Goal: Information Seeking & Learning: Learn about a topic

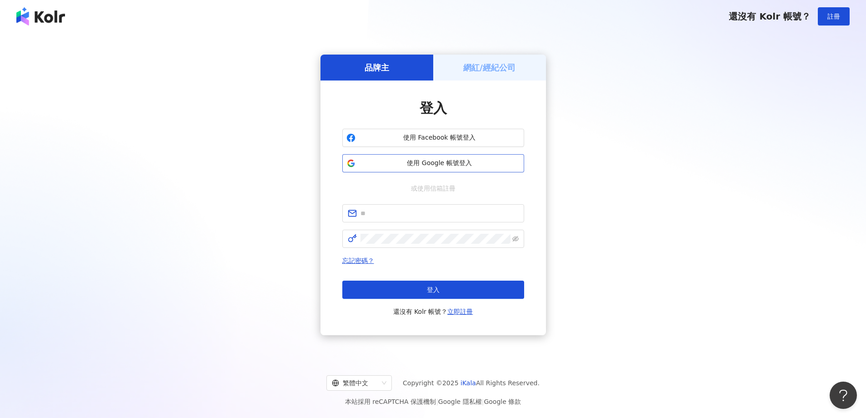
click at [452, 162] on span "使用 Google 帳號登入" at bounding box center [439, 163] width 161 height 9
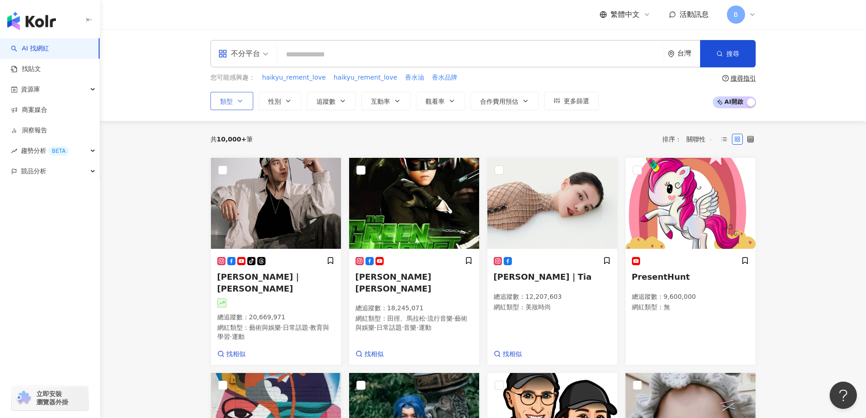
click at [245, 99] on button "類型" at bounding box center [232, 101] width 43 height 18
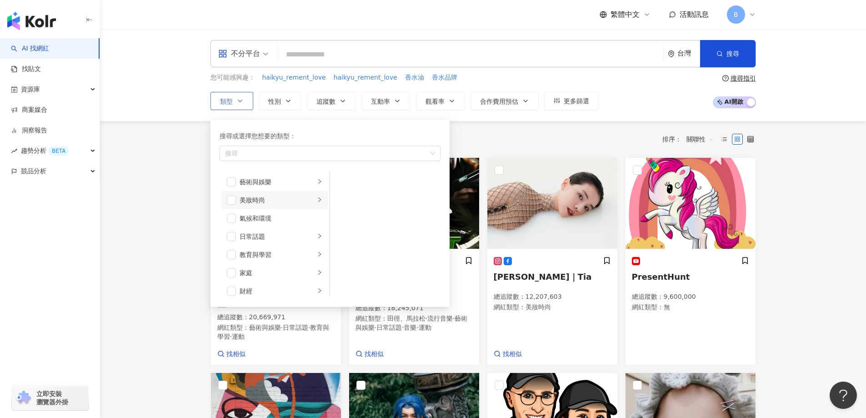
click at [305, 200] on div "美妝時尚" at bounding box center [278, 200] width 76 height 10
click at [344, 182] on span "button" at bounding box center [341, 181] width 9 height 9
click at [342, 238] on span "button" at bounding box center [341, 236] width 9 height 9
click at [342, 252] on span "button" at bounding box center [341, 254] width 9 height 9
drag, startPoint x: 343, startPoint y: 275, endPoint x: 343, endPoint y: 285, distance: 10.5
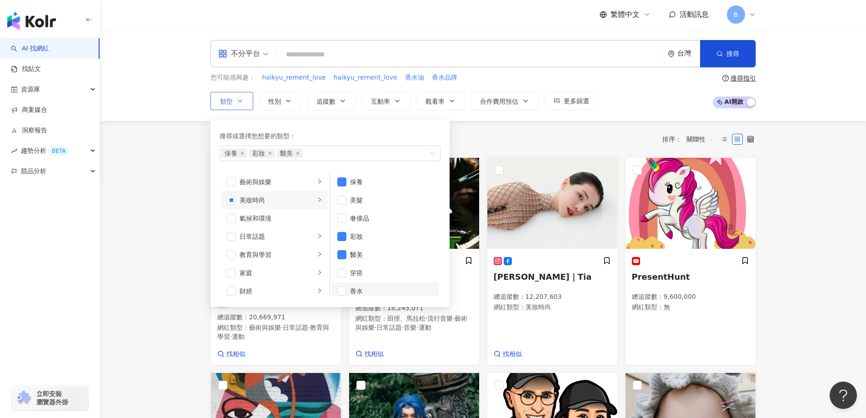
click at [343, 275] on span "button" at bounding box center [341, 272] width 9 height 9
drag, startPoint x: 341, startPoint y: 290, endPoint x: 346, endPoint y: 279, distance: 12.2
click at [341, 290] on span "button" at bounding box center [341, 291] width 9 height 9
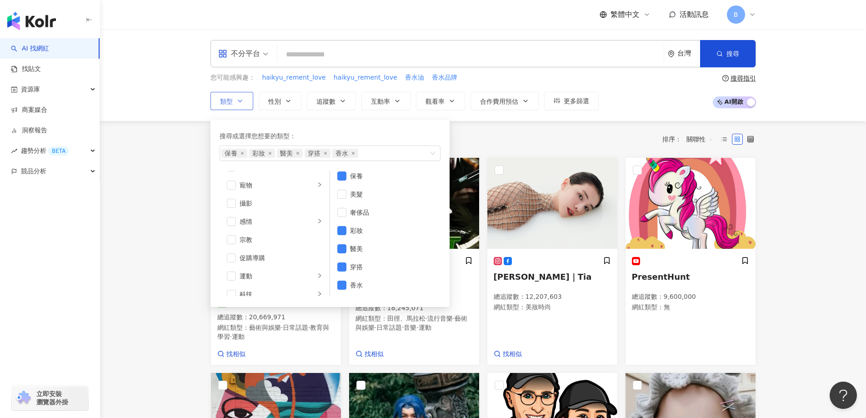
scroll to position [273, 0]
click at [230, 235] on span "button" at bounding box center [231, 236] width 9 height 9
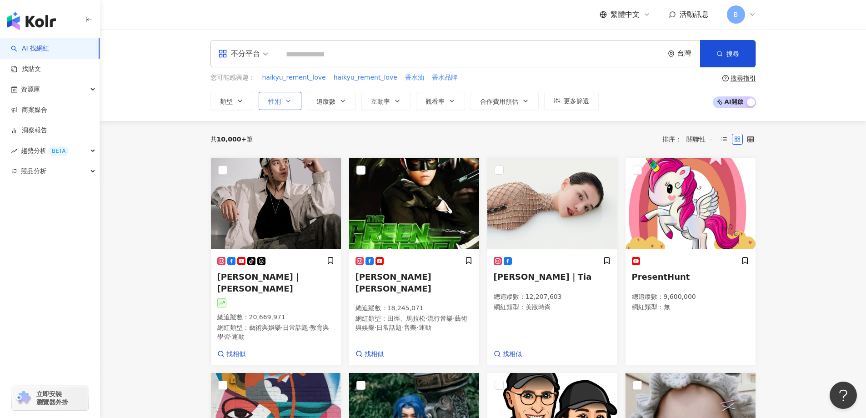
click at [284, 99] on button "性別" at bounding box center [280, 101] width 43 height 18
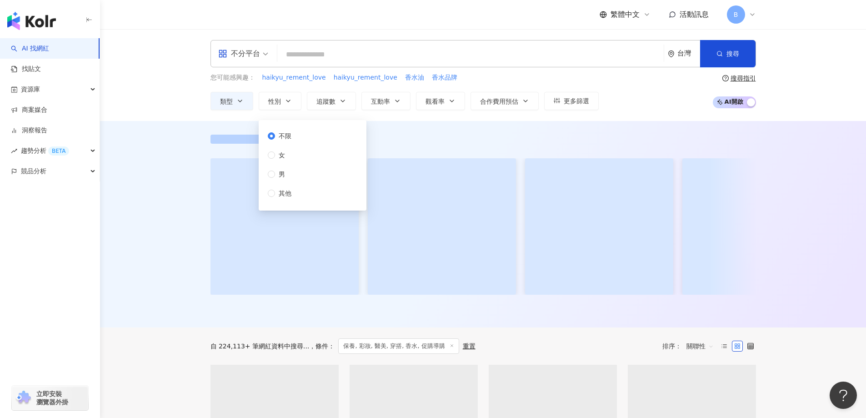
click at [290, 140] on span "不限" at bounding box center [285, 136] width 20 height 10
click at [170, 139] on div "對您有幫助嗎？" at bounding box center [483, 224] width 766 height 207
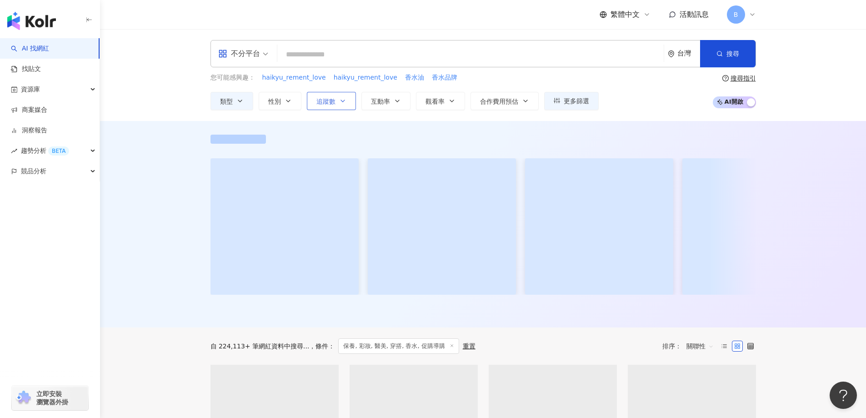
click at [318, 103] on span "追蹤數" at bounding box center [326, 101] width 19 height 7
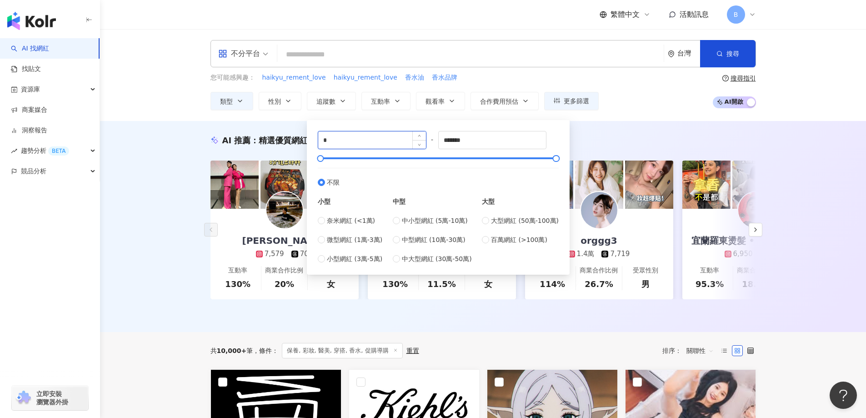
click at [360, 140] on input "*" at bounding box center [372, 139] width 108 height 17
drag, startPoint x: 355, startPoint y: 140, endPoint x: 238, endPoint y: 140, distance: 116.9
click at [349, 138] on input "*" at bounding box center [372, 139] width 108 height 17
click at [348, 140] on input "*" at bounding box center [372, 139] width 108 height 17
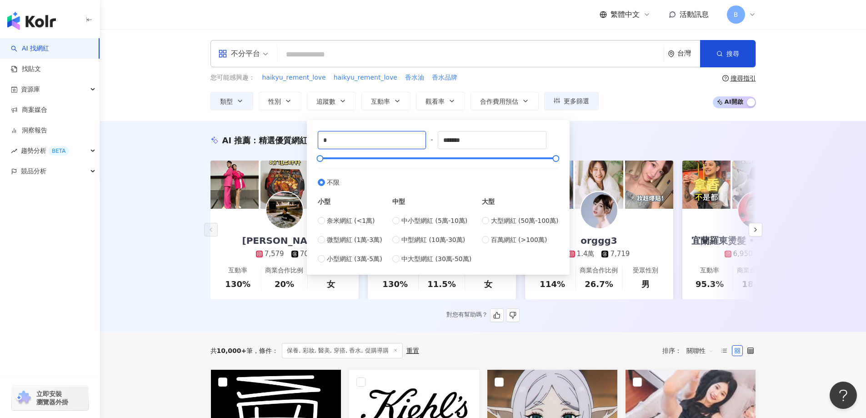
drag, startPoint x: 342, startPoint y: 141, endPoint x: 283, endPoint y: 140, distance: 59.1
type input "******"
drag, startPoint x: 484, startPoint y: 141, endPoint x: 258, endPoint y: 139, distance: 225.6
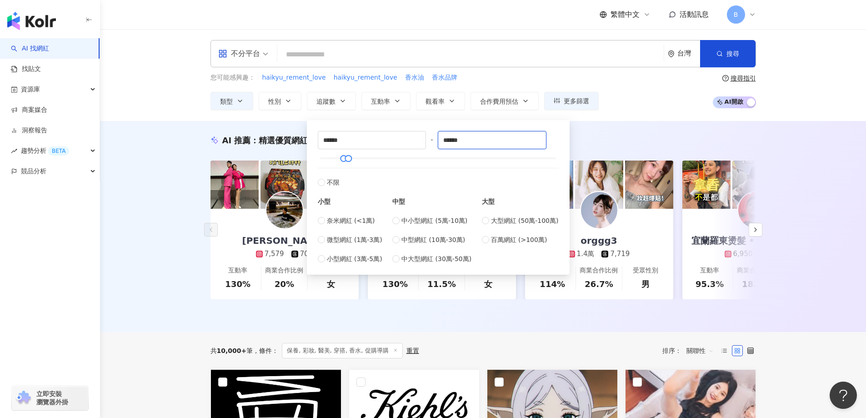
type input "******"
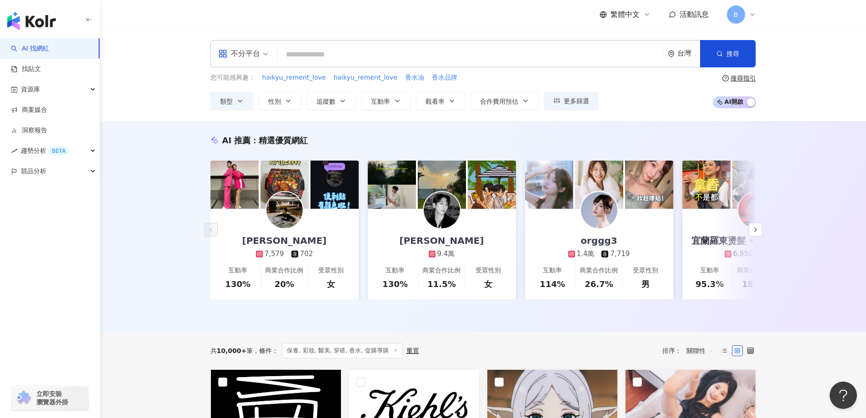
click at [127, 148] on div "AI 推薦 ： 精選優質網紅 Sheng En 馬馬 7,579 702 互動率 130% 商業合作比例 20% 受眾性別 女 Leiro Lai 9.4萬 …" at bounding box center [483, 226] width 766 height 211
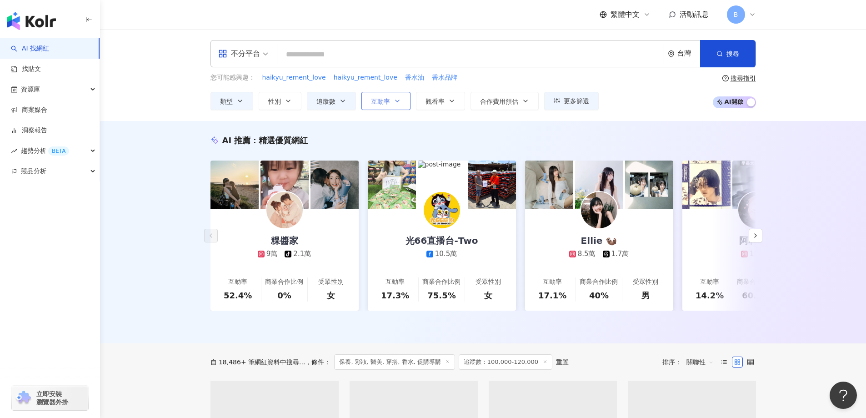
click at [383, 103] on span "互動率" at bounding box center [380, 101] width 19 height 7
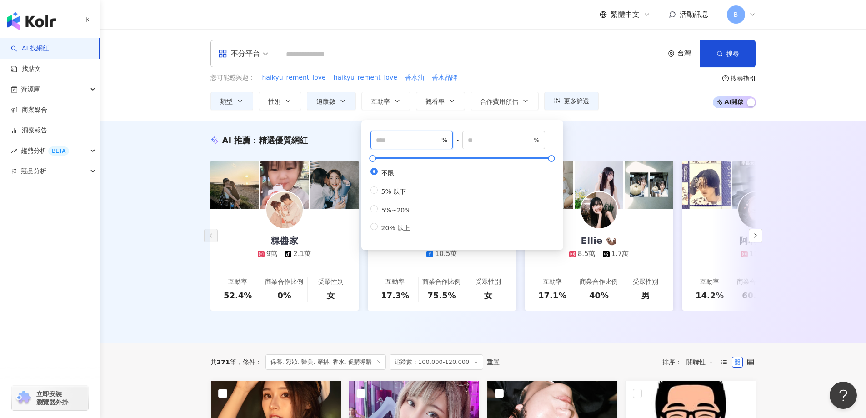
click at [404, 140] on input "number" at bounding box center [408, 140] width 64 height 10
type input "*"
click at [128, 130] on div "AI 推薦 ： 精選優質網紅 粿醬家 9萬 tiktok-icon 2.1萬 互動率 52.4% 商業合作比例 0% 受眾性別 女 光66直播台-Two 10…" at bounding box center [483, 232] width 766 height 222
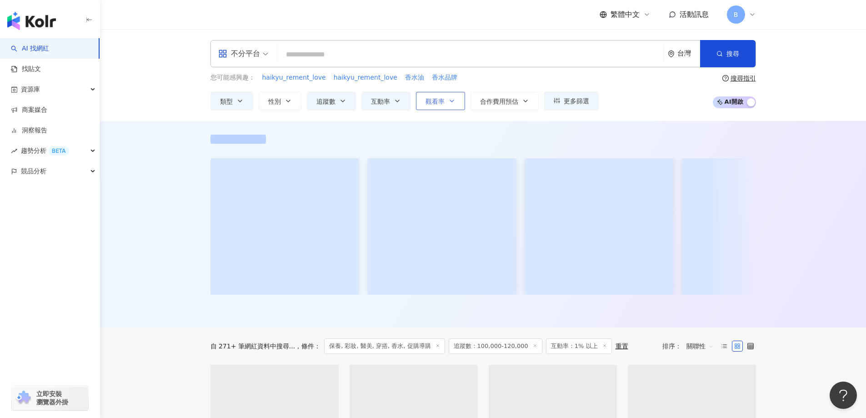
click at [444, 101] on span "觀看率" at bounding box center [435, 101] width 19 height 7
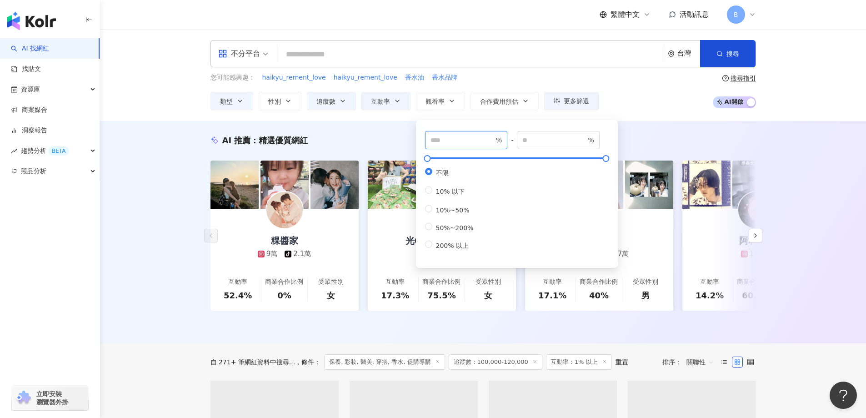
click at [449, 142] on input "number" at bounding box center [463, 140] width 64 height 10
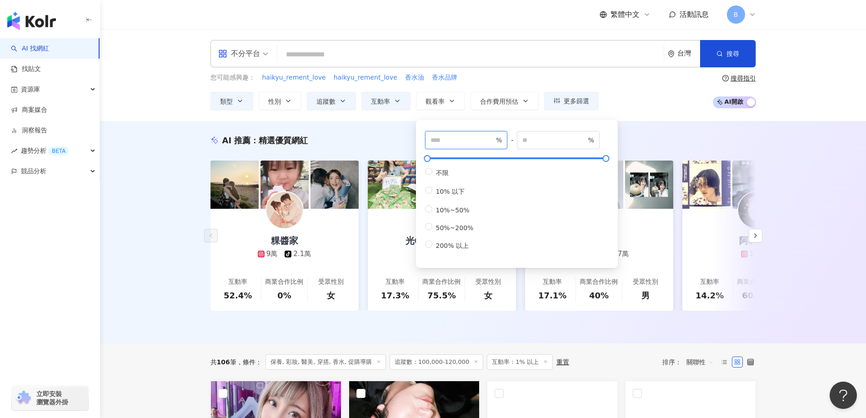
type input "*"
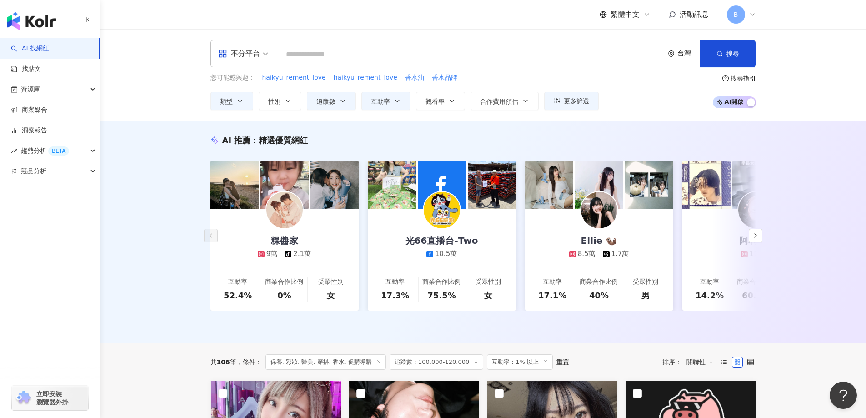
click at [169, 129] on div "AI 推薦 ： 精選優質網紅 粿醬家 9萬 tiktok-icon 2.1萬 互動率 52.4% 商業合作比例 0% 受眾性別 女 光66直播台-Two 10…" at bounding box center [483, 232] width 766 height 222
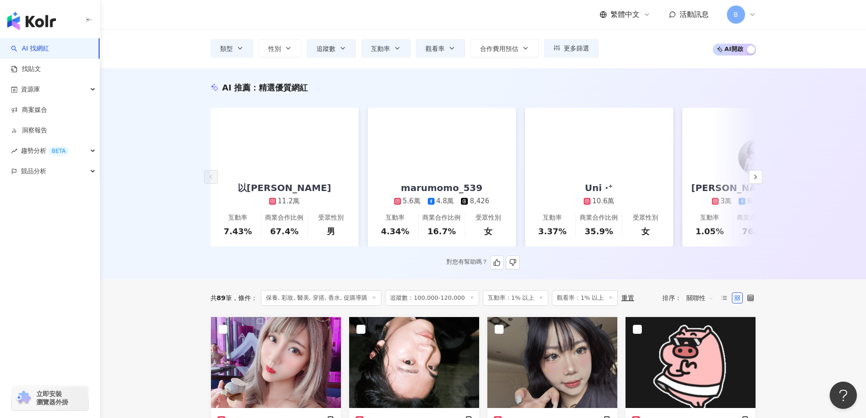
scroll to position [136, 0]
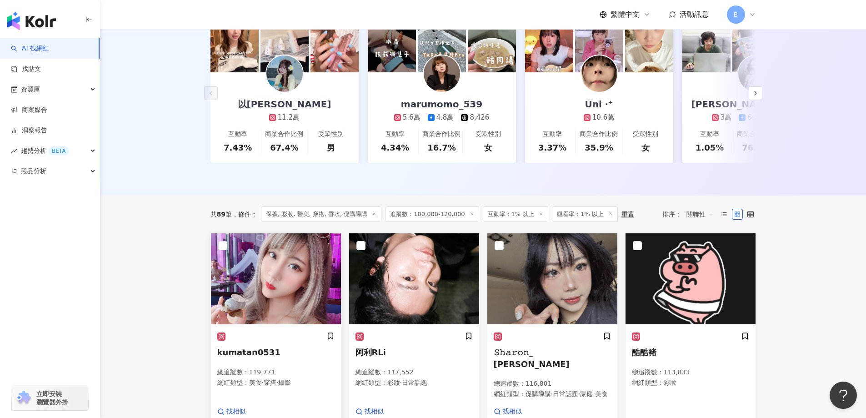
click at [290, 275] on img at bounding box center [276, 278] width 130 height 91
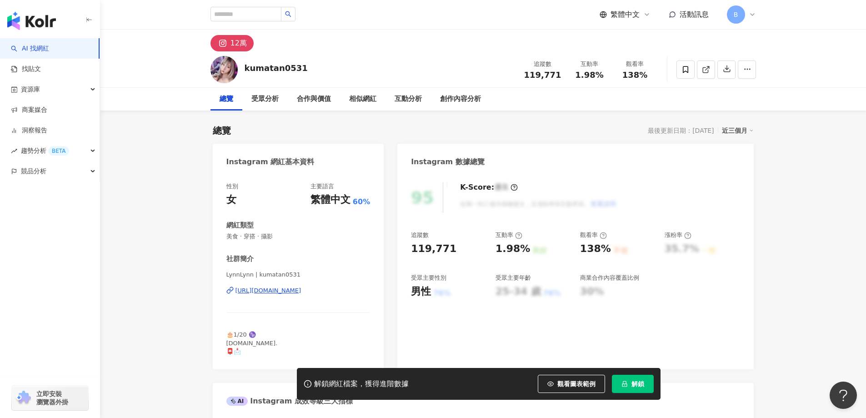
click at [824, 86] on div "kumatan0531 追蹤數 119,771 互動率 1.98% 觀看率 138%" at bounding box center [483, 69] width 766 height 36
click at [702, 72] on icon at bounding box center [706, 69] width 8 height 8
